Goal: Find specific page/section: Find specific page/section

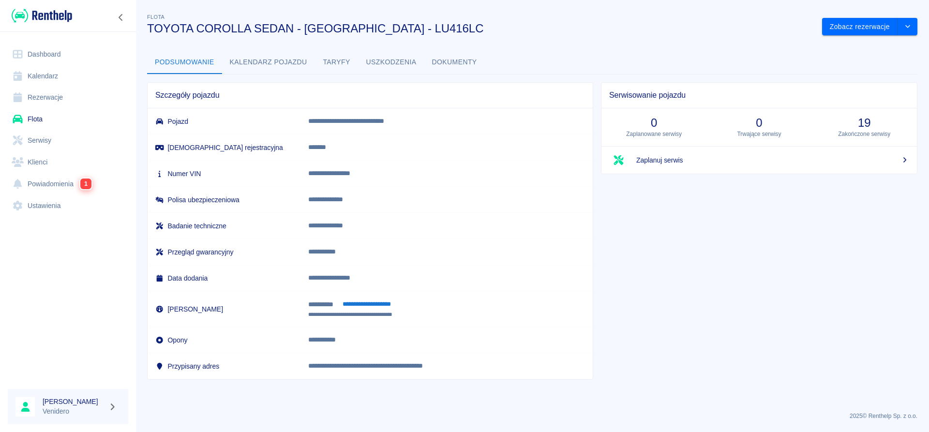
click at [35, 121] on link "Flota" at bounding box center [68, 119] width 121 height 22
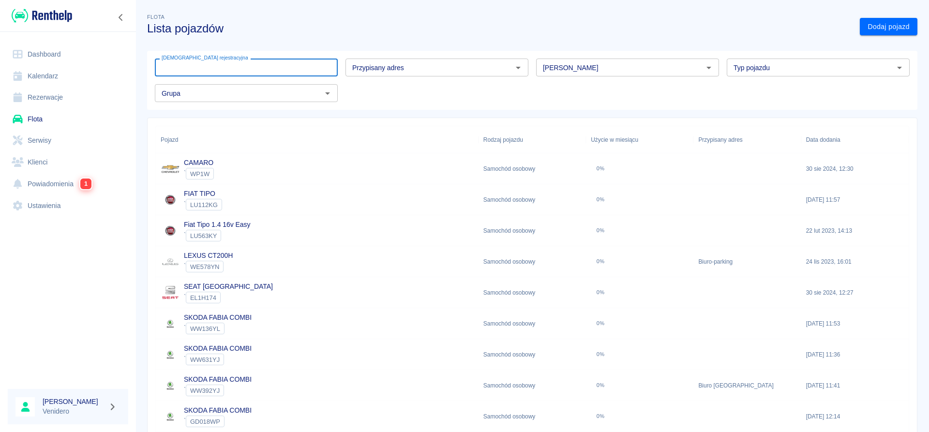
click at [195, 70] on input "[DEMOGRAPHIC_DATA] rejestracyjna" at bounding box center [246, 68] width 183 height 18
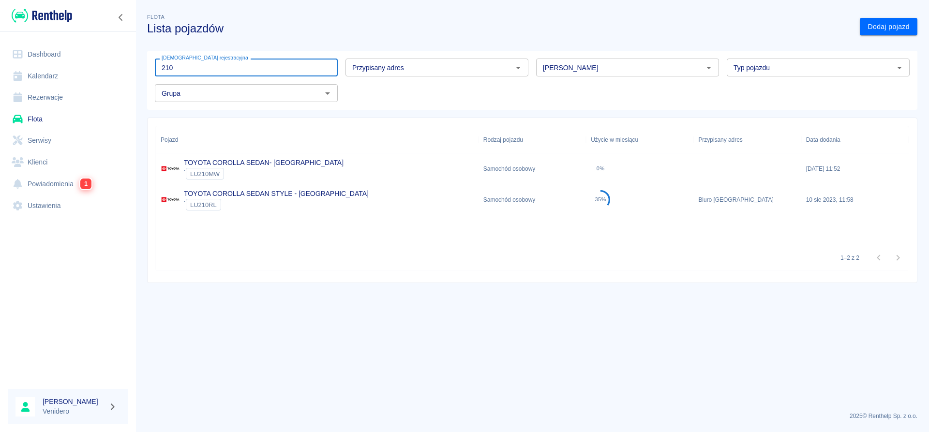
type input "210"
click at [276, 190] on link "TOYOTA COROLLA SEDAN STYLE - KRAKÓW" at bounding box center [276, 194] width 185 height 8
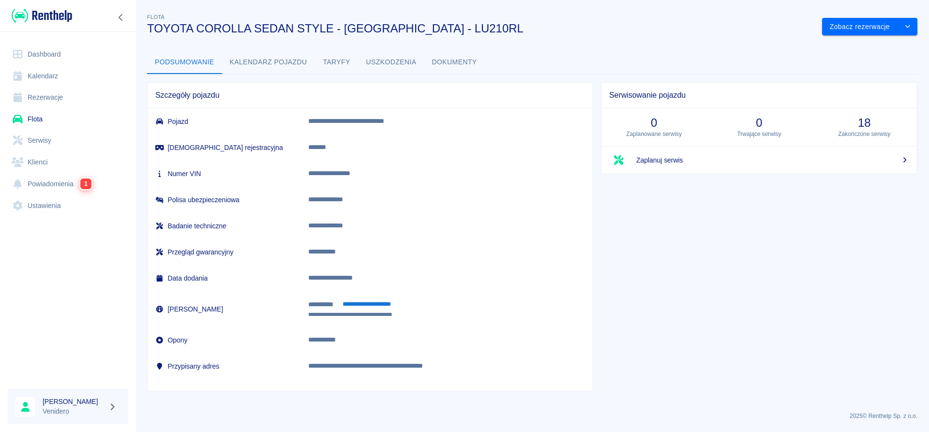
click at [452, 64] on button "Dokumenty" at bounding box center [454, 62] width 60 height 23
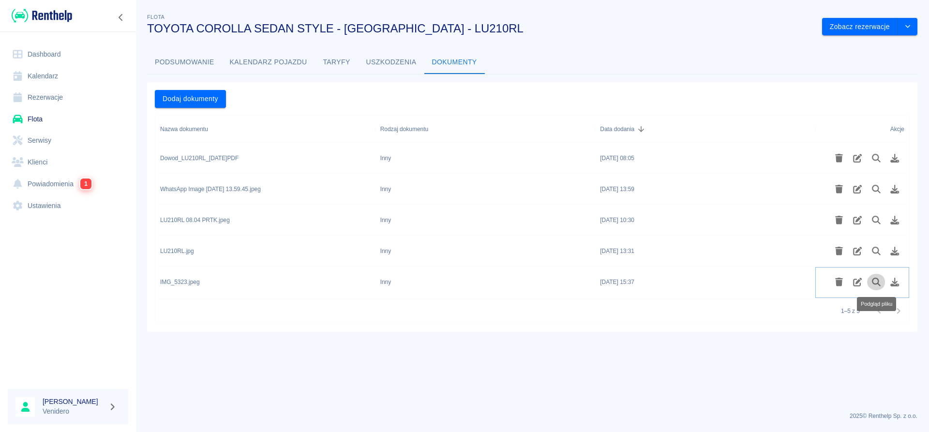
click at [874, 282] on icon "Podgląd pliku" at bounding box center [876, 282] width 11 height 9
click at [874, 251] on icon "Podgląd pliku" at bounding box center [876, 251] width 11 height 9
click at [872, 220] on icon "Podgląd pliku" at bounding box center [876, 220] width 11 height 9
click at [877, 189] on icon "Podgląd pliku" at bounding box center [876, 189] width 11 height 9
click at [897, 189] on icon "Pobierz plik" at bounding box center [895, 189] width 9 height 9
